Goal: Task Accomplishment & Management: Use online tool/utility

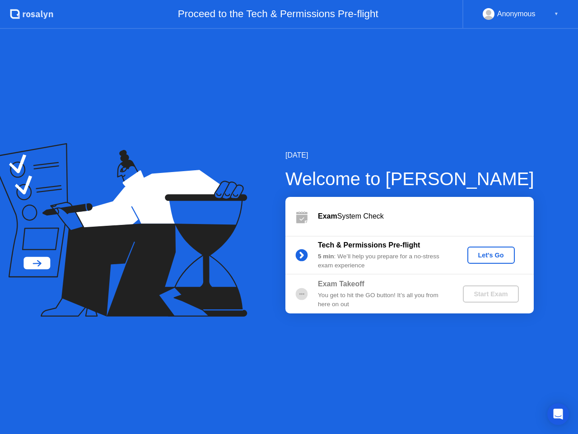
click at [493, 259] on div "Let's Go" at bounding box center [491, 254] width 40 height 7
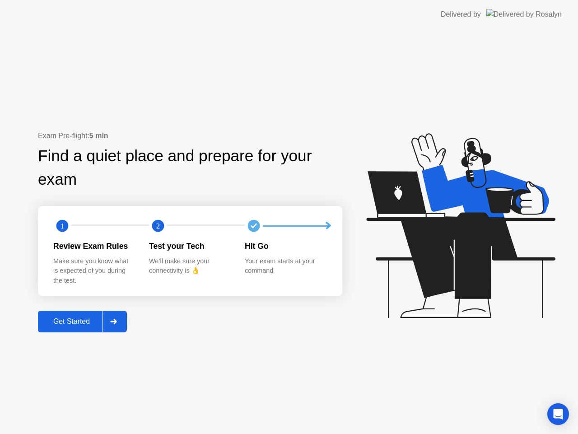
click at [91, 324] on div "Get Started" at bounding box center [72, 321] width 62 height 8
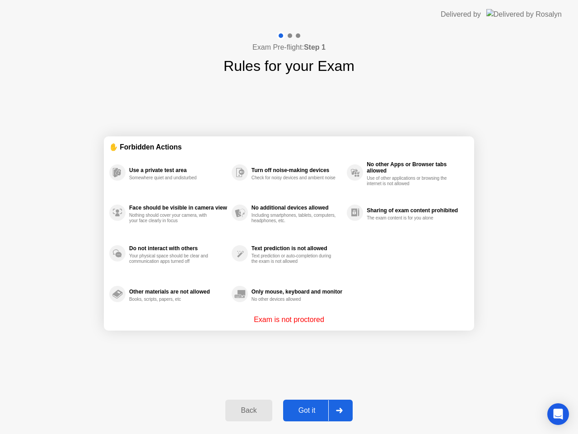
click at [309, 407] on div "Got it" at bounding box center [307, 410] width 42 height 8
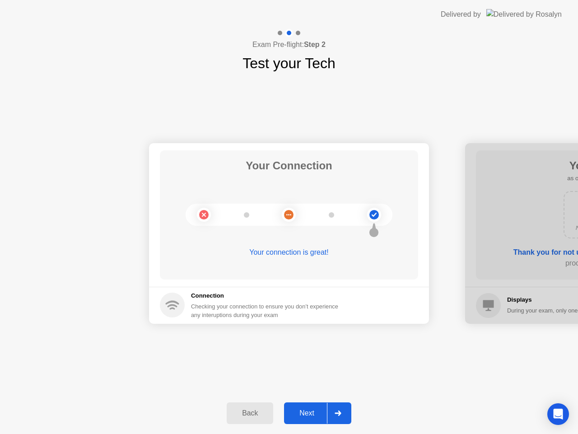
click at [311, 419] on button "Next" at bounding box center [317, 413] width 67 height 22
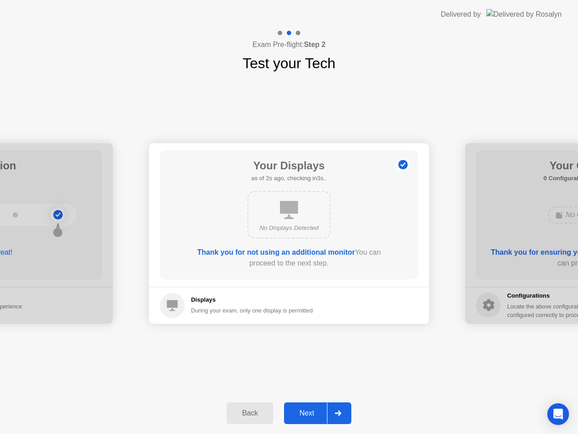
click at [311, 419] on button "Next" at bounding box center [317, 413] width 67 height 22
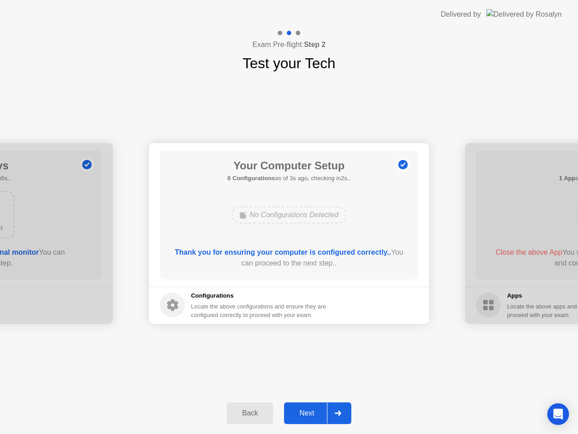
click at [311, 419] on button "Next" at bounding box center [317, 413] width 67 height 22
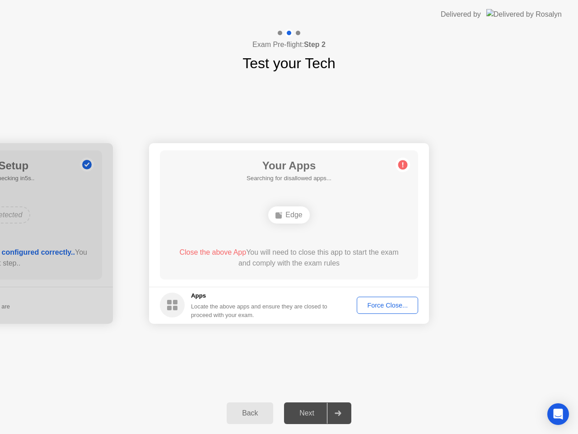
click at [218, 253] on span "Close the above App" at bounding box center [212, 252] width 67 height 8
click at [303, 335] on div "Your Connection Your connection is great! Connection Checking your connection t…" at bounding box center [289, 233] width 578 height 318
click at [295, 254] on div "Close the above App You will need to close this app to start the exam and compl…" at bounding box center [289, 258] width 233 height 22
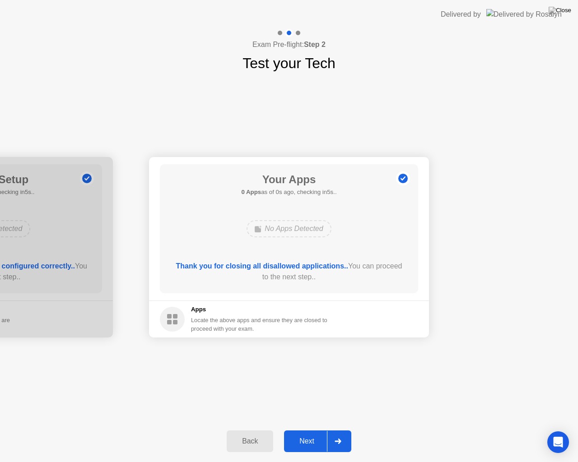
click at [312, 433] on div "Next" at bounding box center [307, 441] width 40 height 8
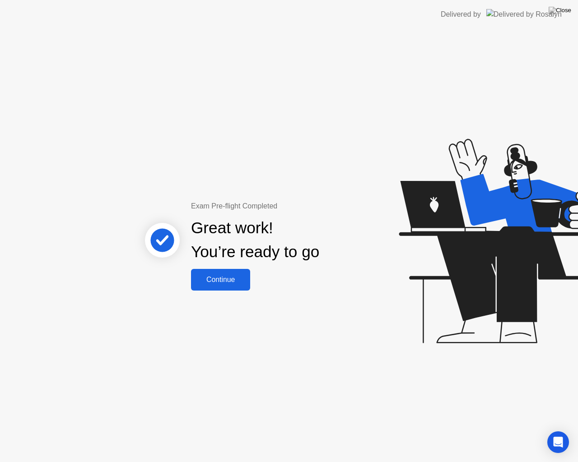
click at [225, 281] on div "Continue" at bounding box center [221, 280] width 54 height 8
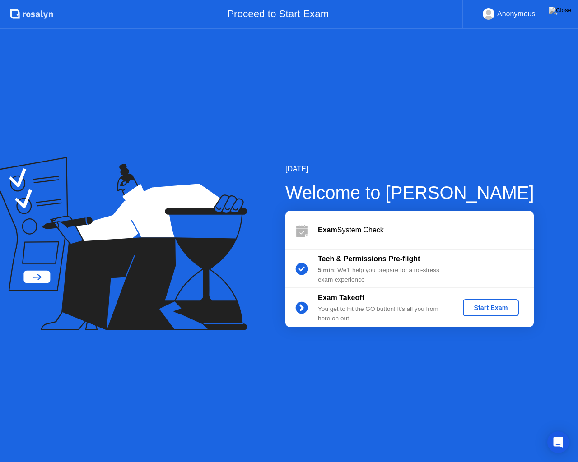
click at [400, 263] on b "Tech & Permissions Pre-flight" at bounding box center [369, 259] width 102 height 8
click at [322, 167] on div "[DATE]" at bounding box center [409, 169] width 249 height 11
click at [502, 312] on div "Start Exam" at bounding box center [490, 307] width 48 height 7
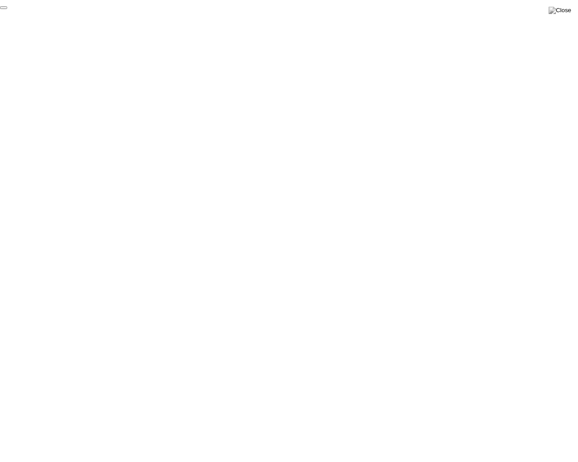
click div "End Proctoring Session"
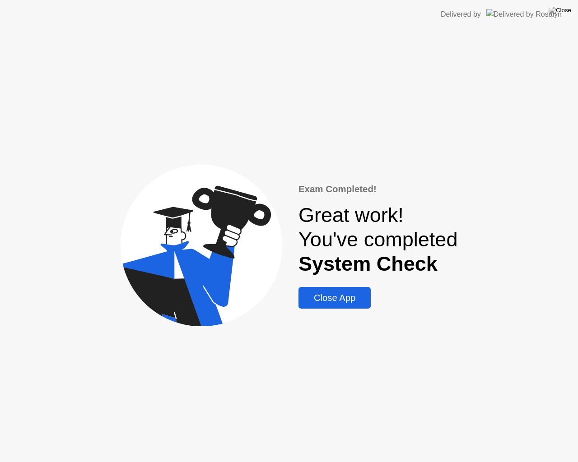
click at [352, 303] on div "Close App" at bounding box center [334, 298] width 67 height 10
